Goal: Information Seeking & Learning: Learn about a topic

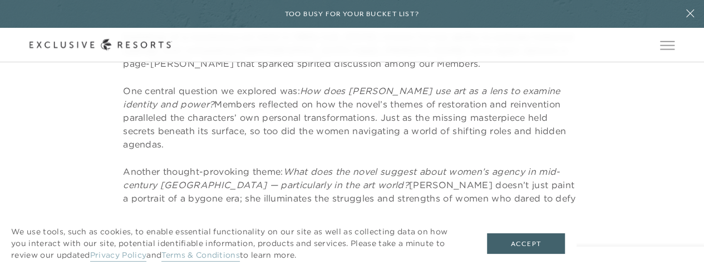
scroll to position [519, 0]
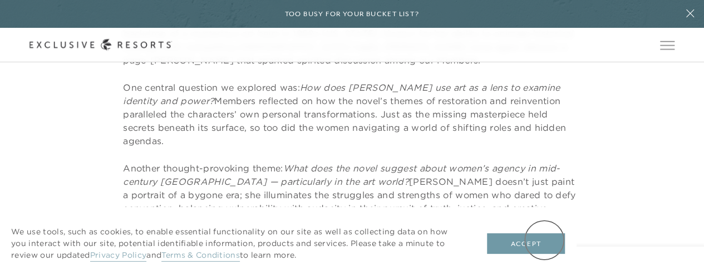
click at [544, 240] on button "Accept" at bounding box center [526, 243] width 78 height 21
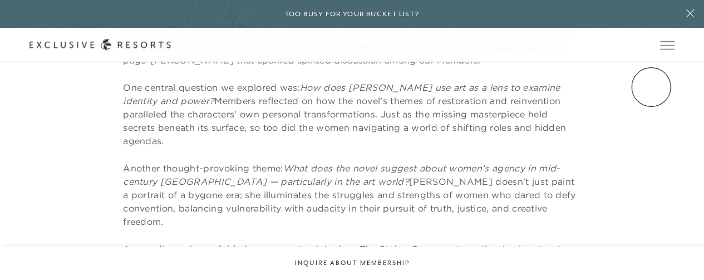
click at [651, 62] on header "Skip to main content Too busy for your bucket list? Not a bucket list. A bluepr…" at bounding box center [352, 31] width 704 height 62
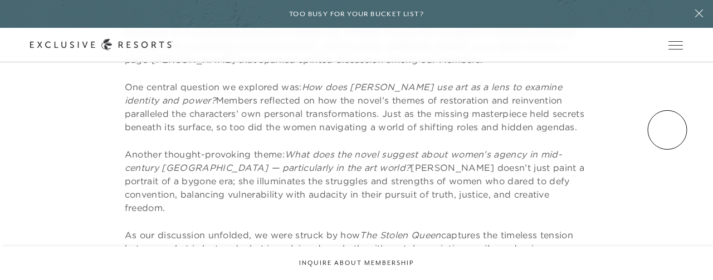
scroll to position [0, 0]
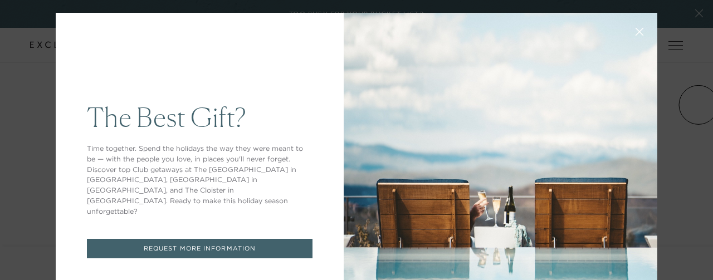
click at [635, 32] on icon at bounding box center [639, 32] width 8 height 8
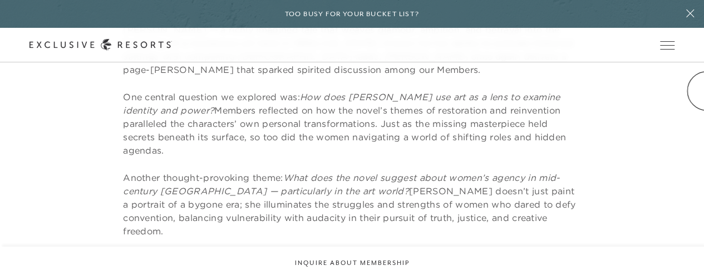
scroll to position [513, 0]
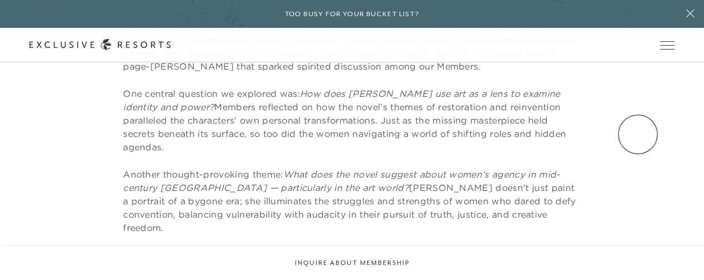
drag, startPoint x: 638, startPoint y: 134, endPoint x: 675, endPoint y: 165, distance: 47.8
click at [675, 165] on div "Our latest book club gathering whisked us away into the dazzling world of The S…" at bounding box center [352, 145] width 704 height 367
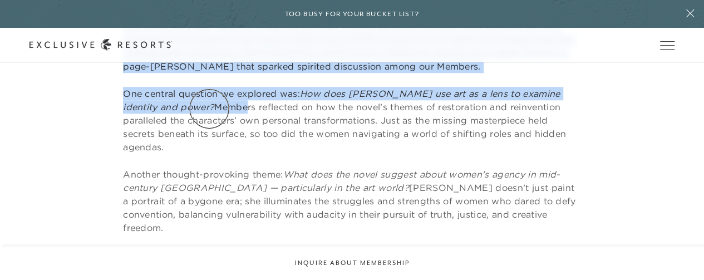
drag, startPoint x: 124, startPoint y: 91, endPoint x: 209, endPoint y: 109, distance: 87.6
click at [209, 109] on p "One central question we explored was: How does [PERSON_NAME] use art as a lens …" at bounding box center [352, 120] width 458 height 67
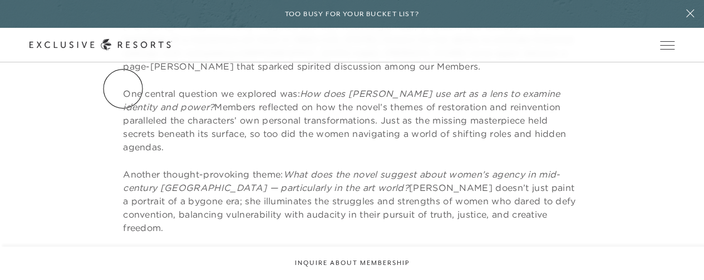
click at [123, 62] on header "Skip to main content Too busy for your bucket list? Not a bucket list. A bluepr…" at bounding box center [352, 31] width 704 height 62
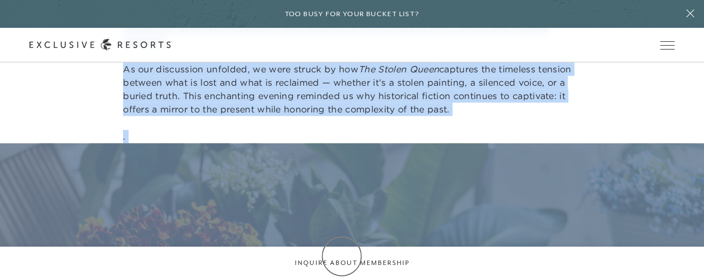
scroll to position [703, 0]
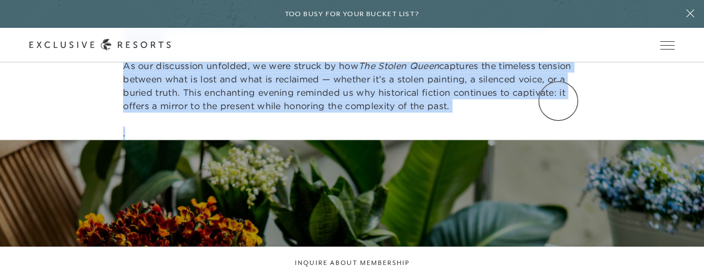
drag, startPoint x: 123, startPoint y: 89, endPoint x: 558, endPoint y: 101, distance: 435.5
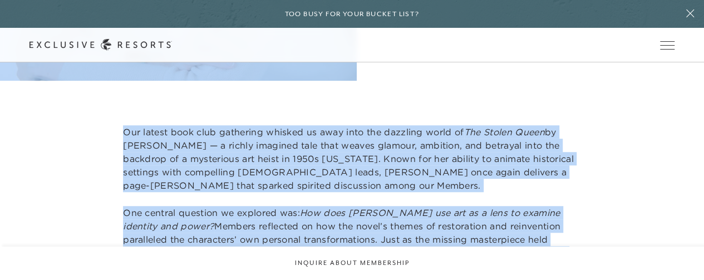
scroll to position [439, 0]
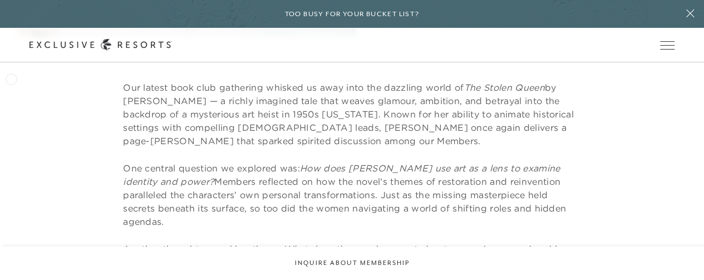
click at [11, 62] on header "Skip to main content Too busy for your bucket list? Not a bucket list. A bluepr…" at bounding box center [352, 31] width 704 height 62
click at [48, 62] on header "Skip to main content Too busy for your bucket list? Not a bucket list. A bluepr…" at bounding box center [352, 31] width 704 height 62
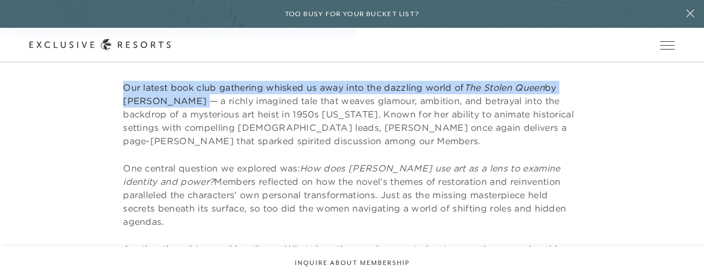
drag, startPoint x: 124, startPoint y: 86, endPoint x: 175, endPoint y: 103, distance: 54.0
copy div "The Collection Residence Collection Experience Collection Membership Services &…"
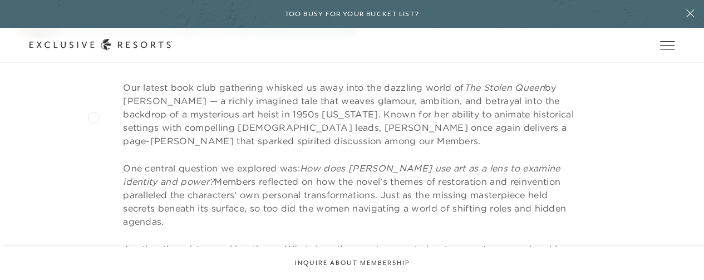
click at [94, 116] on div "Our latest book club gathering whisked us away into the dazzling world of The S…" at bounding box center [352, 242] width 645 height 323
